Goal: Find specific page/section: Find specific page/section

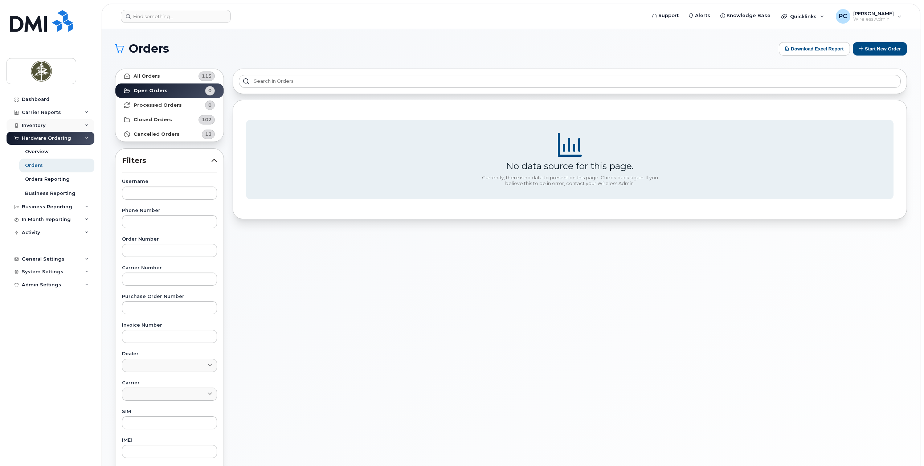
click at [57, 124] on div "Inventory" at bounding box center [51, 125] width 88 height 13
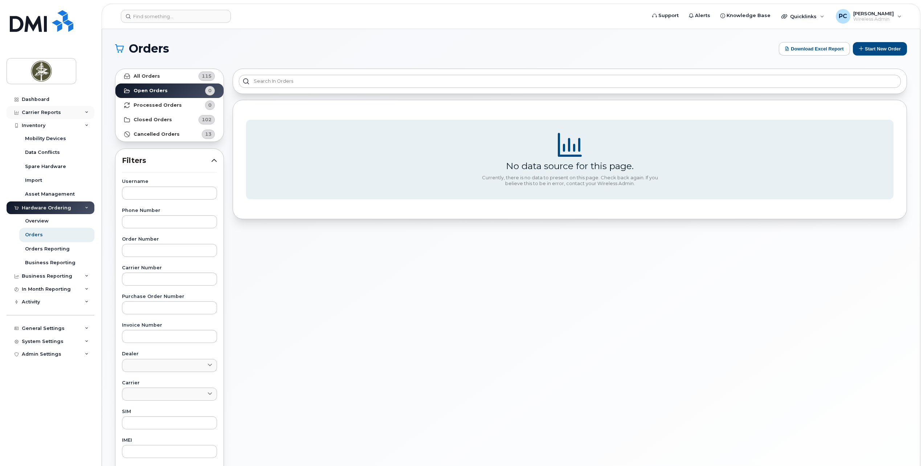
click at [63, 115] on div "Carrier Reports" at bounding box center [51, 112] width 88 height 13
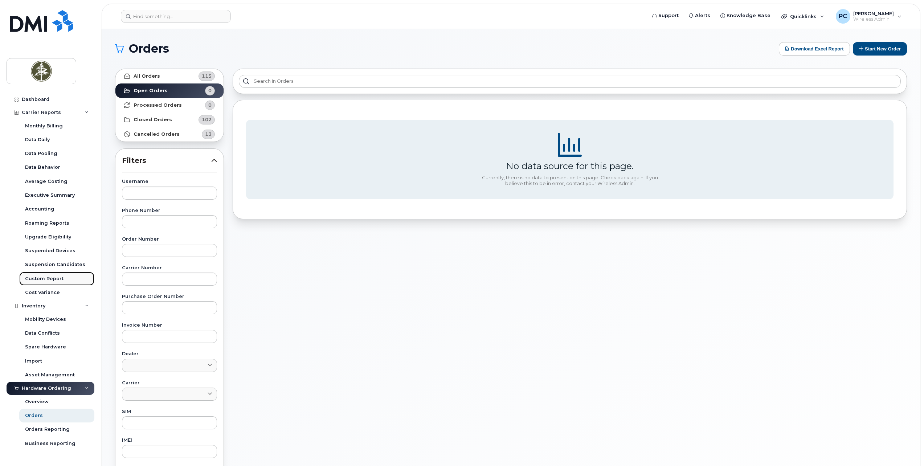
click at [49, 278] on div "Custom Report" at bounding box center [44, 279] width 38 height 7
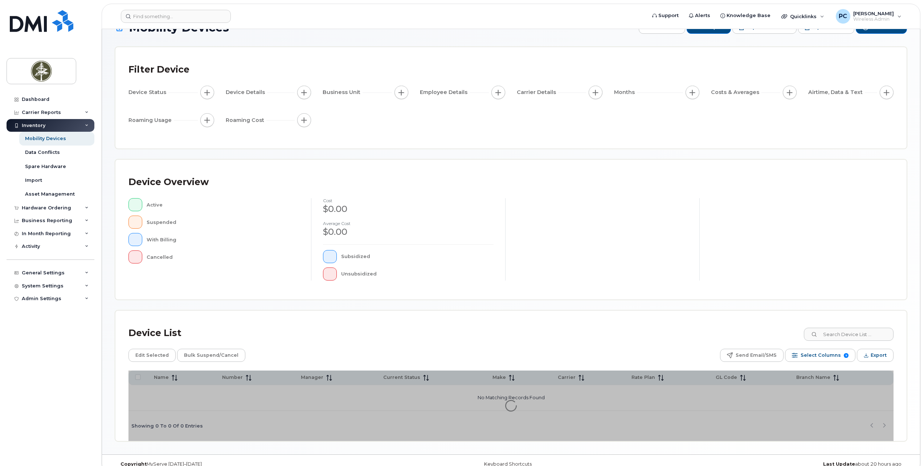
scroll to position [33, 0]
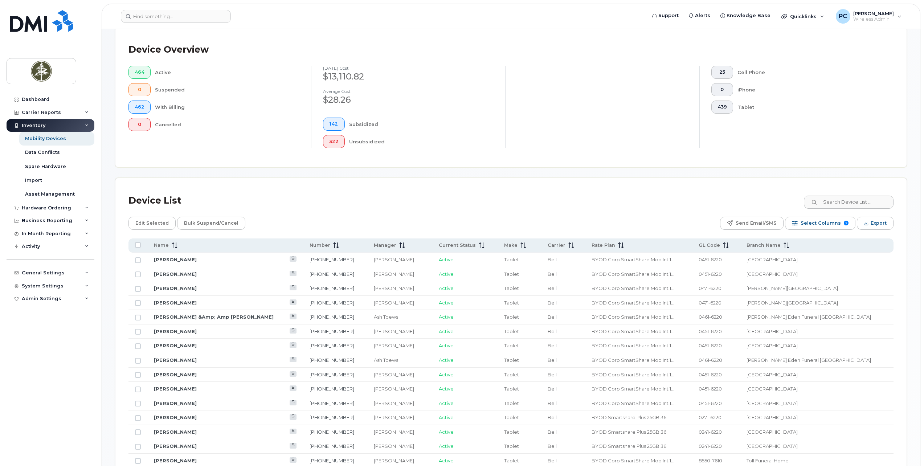
scroll to position [178, 0]
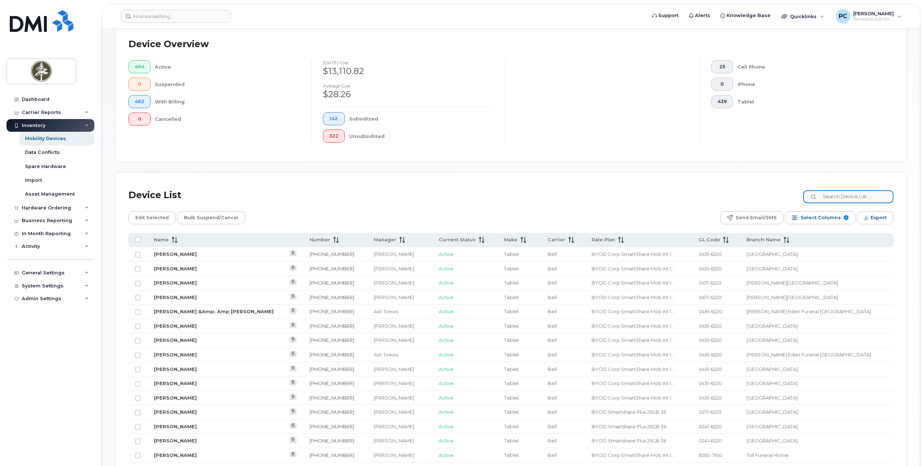
click at [837, 195] on input at bounding box center [848, 196] width 90 height 13
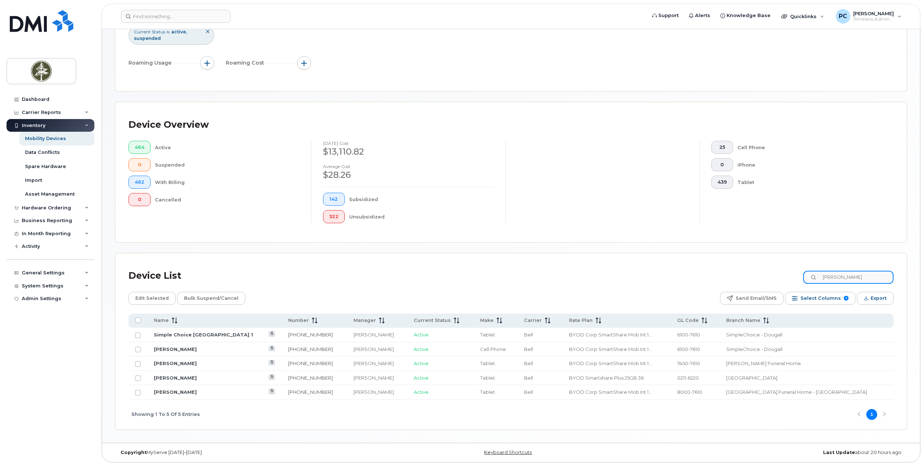
drag, startPoint x: 862, startPoint y: 279, endPoint x: 798, endPoint y: 284, distance: 64.5
click at [798, 284] on div "Device List [PERSON_NAME]" at bounding box center [511, 275] width 765 height 19
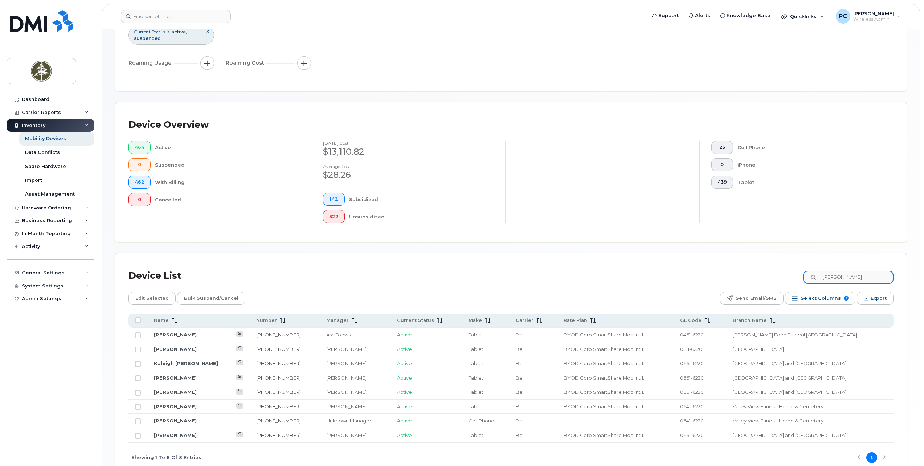
scroll to position [141, 0]
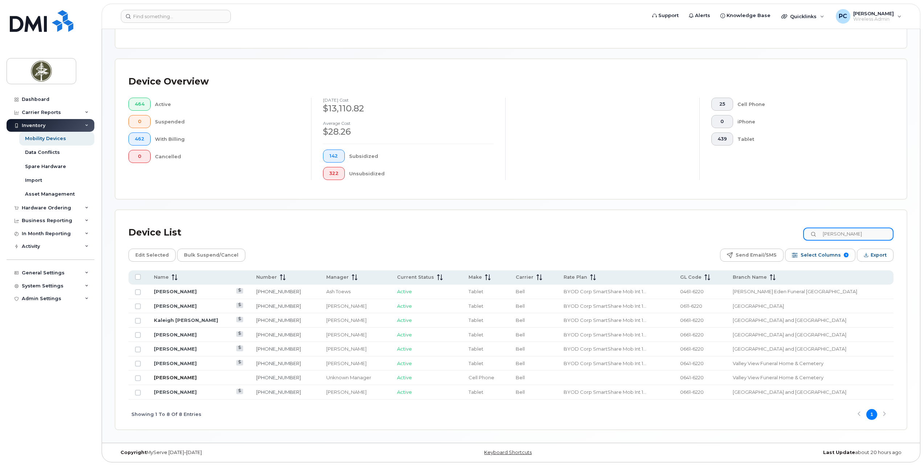
type input "[PERSON_NAME]"
click at [166, 377] on link "[PERSON_NAME]" at bounding box center [175, 378] width 43 height 6
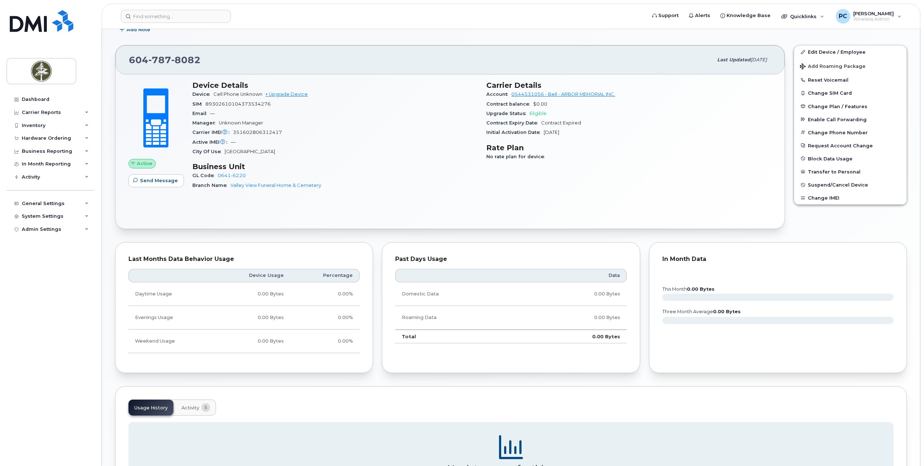
scroll to position [110, 0]
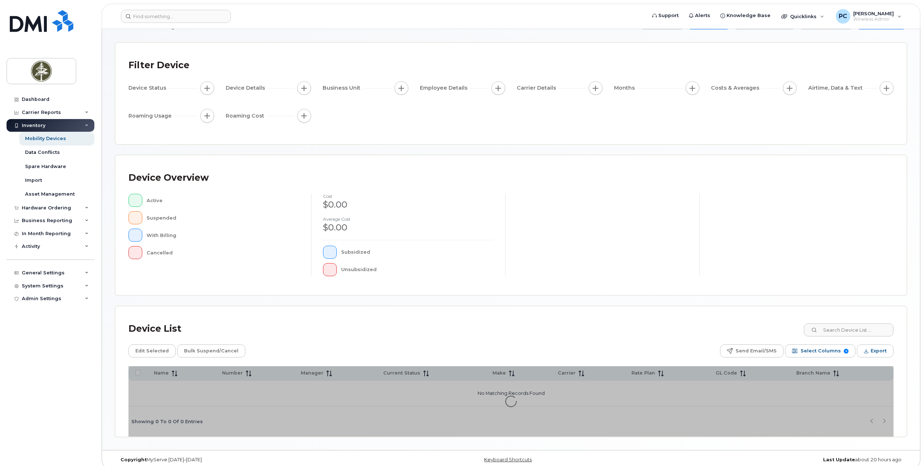
scroll to position [33, 0]
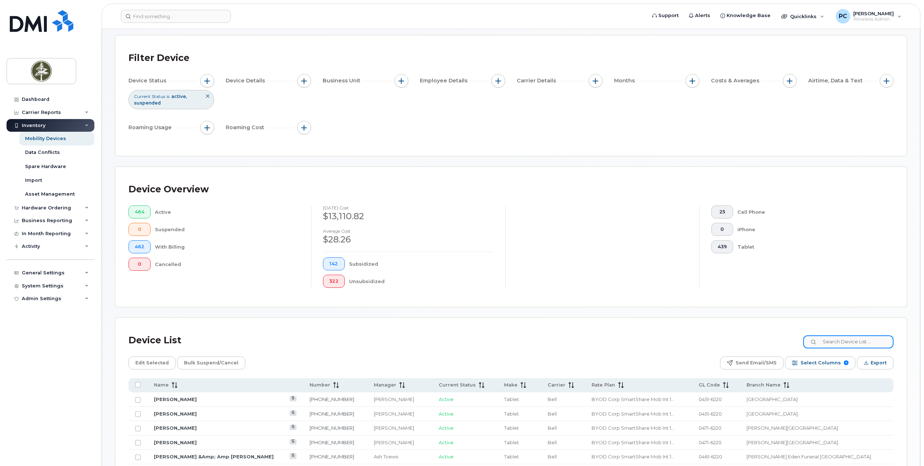
click at [846, 346] on input at bounding box center [848, 341] width 90 height 13
type input "joel"
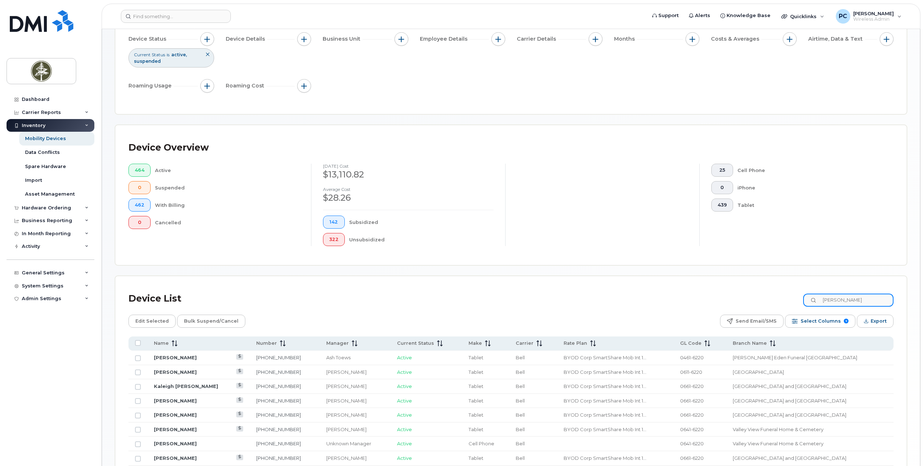
scroll to position [141, 0]
